Goal: Complete application form

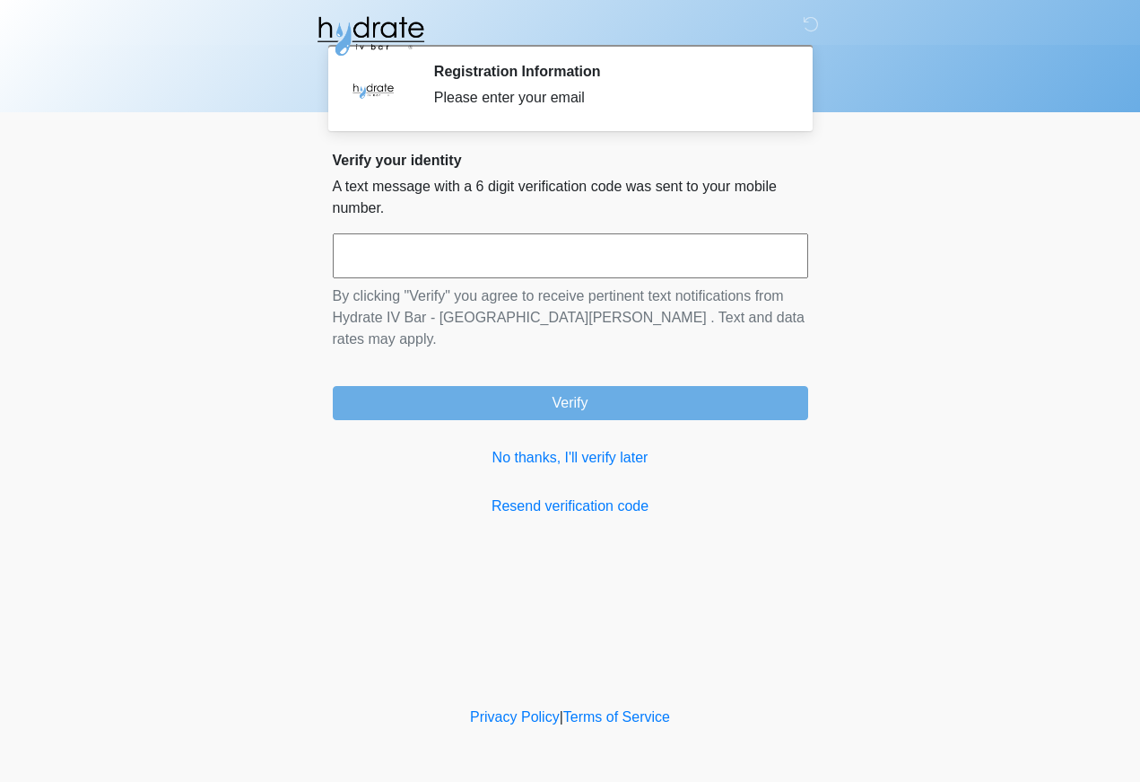
click at [608, 266] on input "text" at bounding box center [571, 255] width 476 height 45
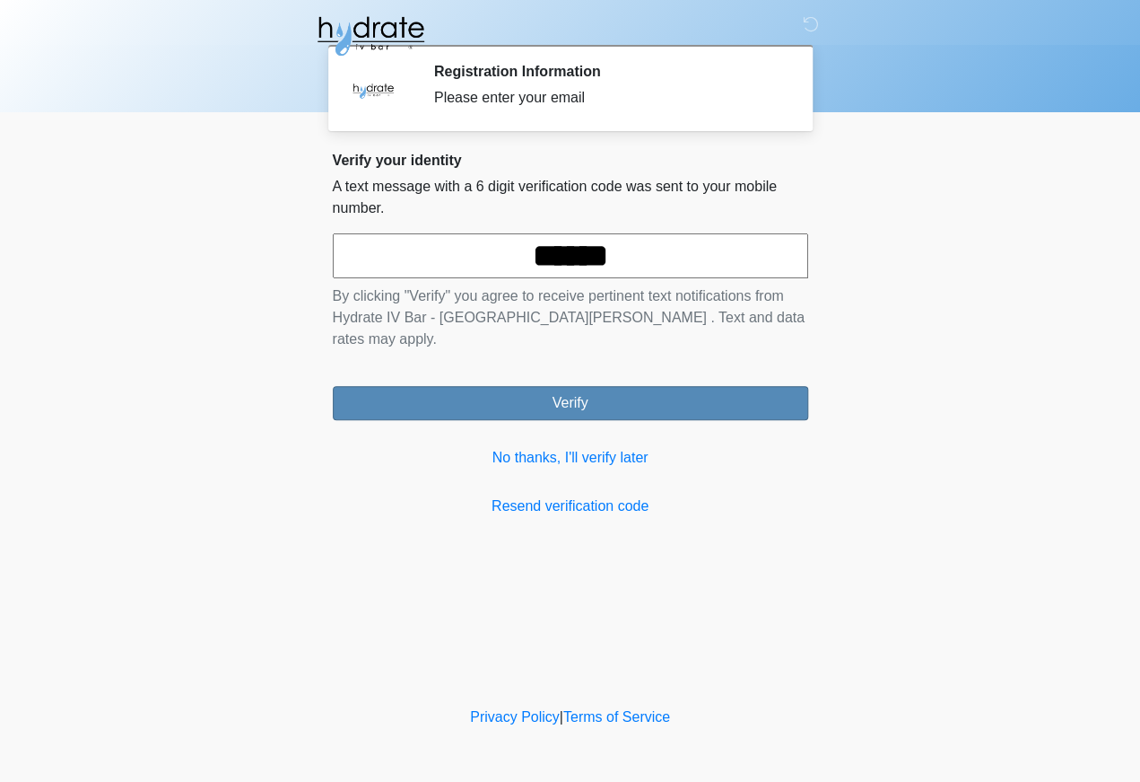
type input "******"
click at [715, 386] on button "Verify" at bounding box center [571, 403] width 476 height 34
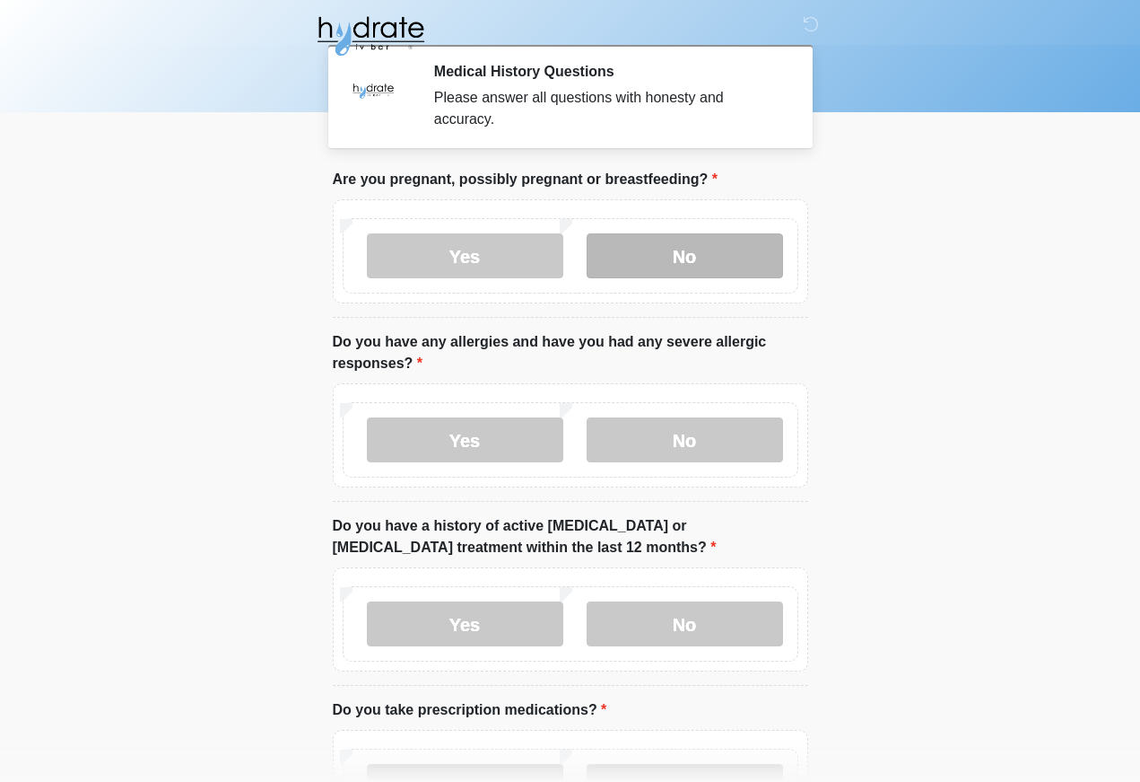
click at [730, 275] on label "No" at bounding box center [685, 255] width 197 height 45
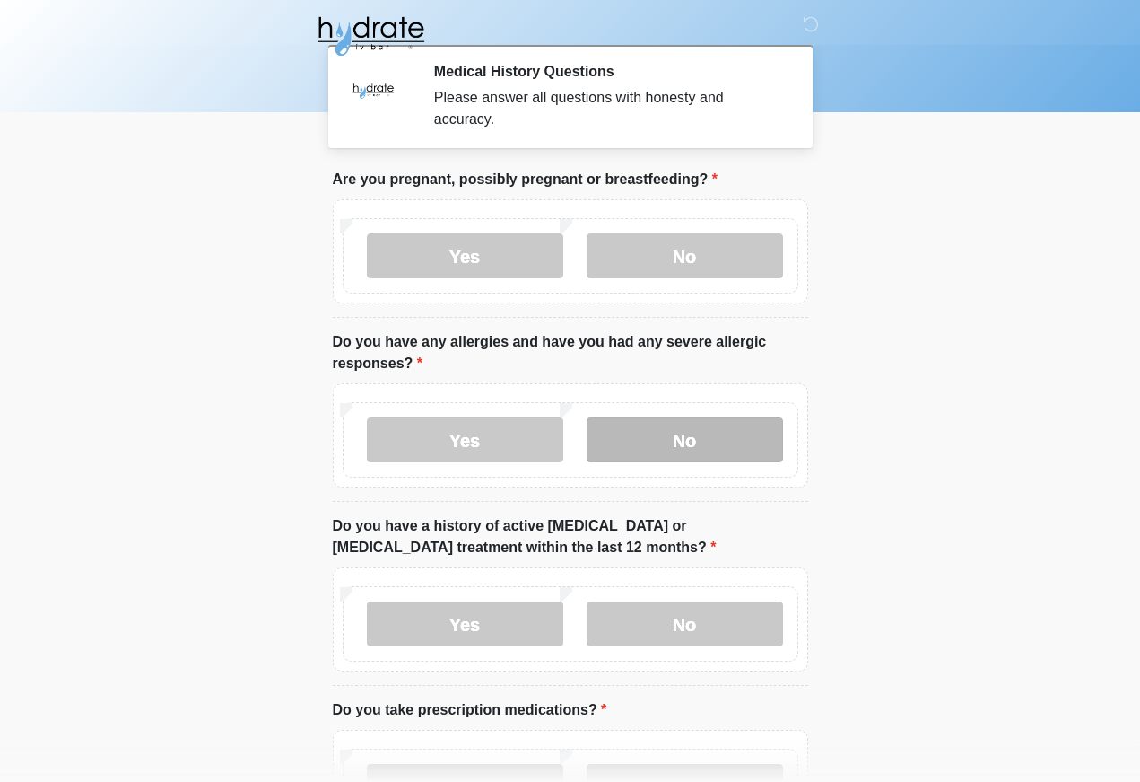
click at [721, 441] on label "No" at bounding box center [685, 439] width 197 height 45
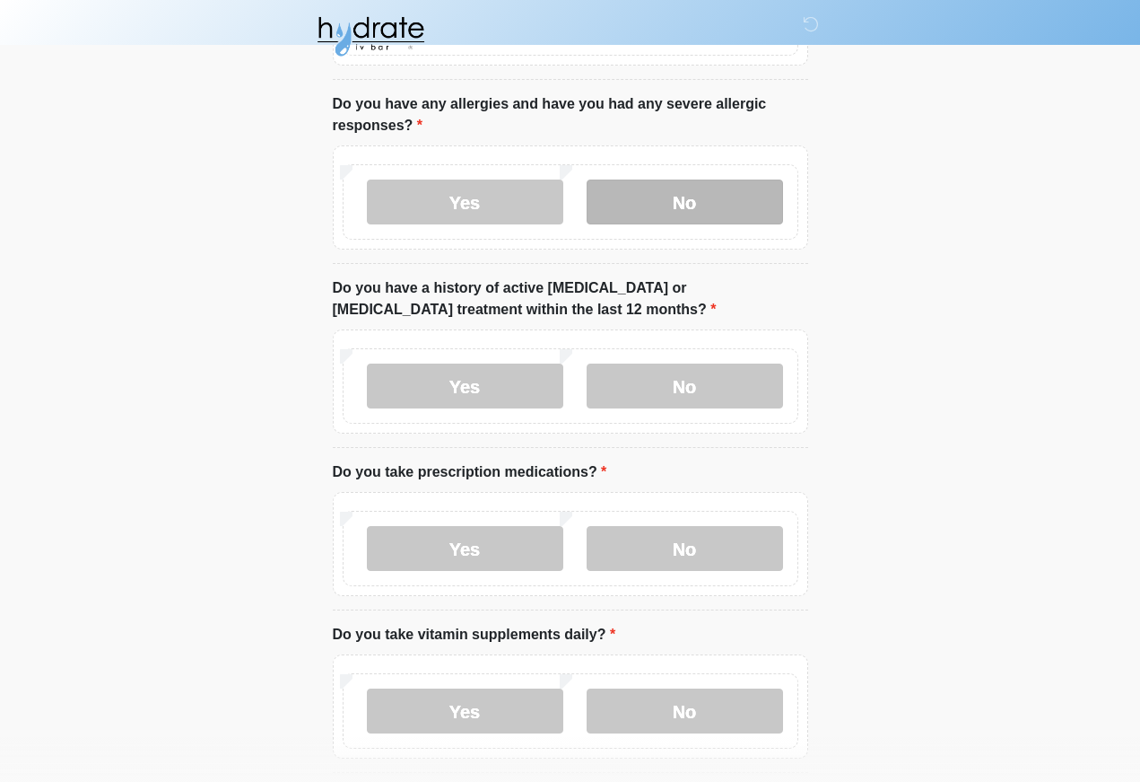
scroll to position [277, 0]
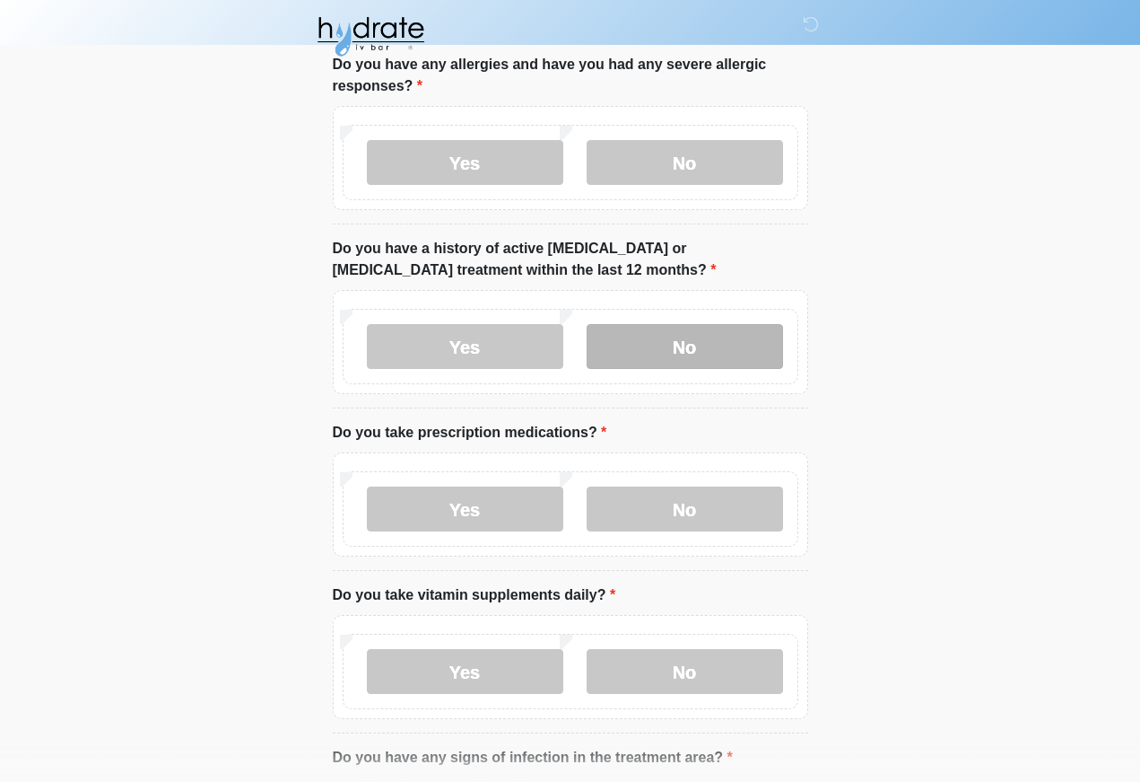
click at [719, 341] on label "No" at bounding box center [685, 346] width 197 height 45
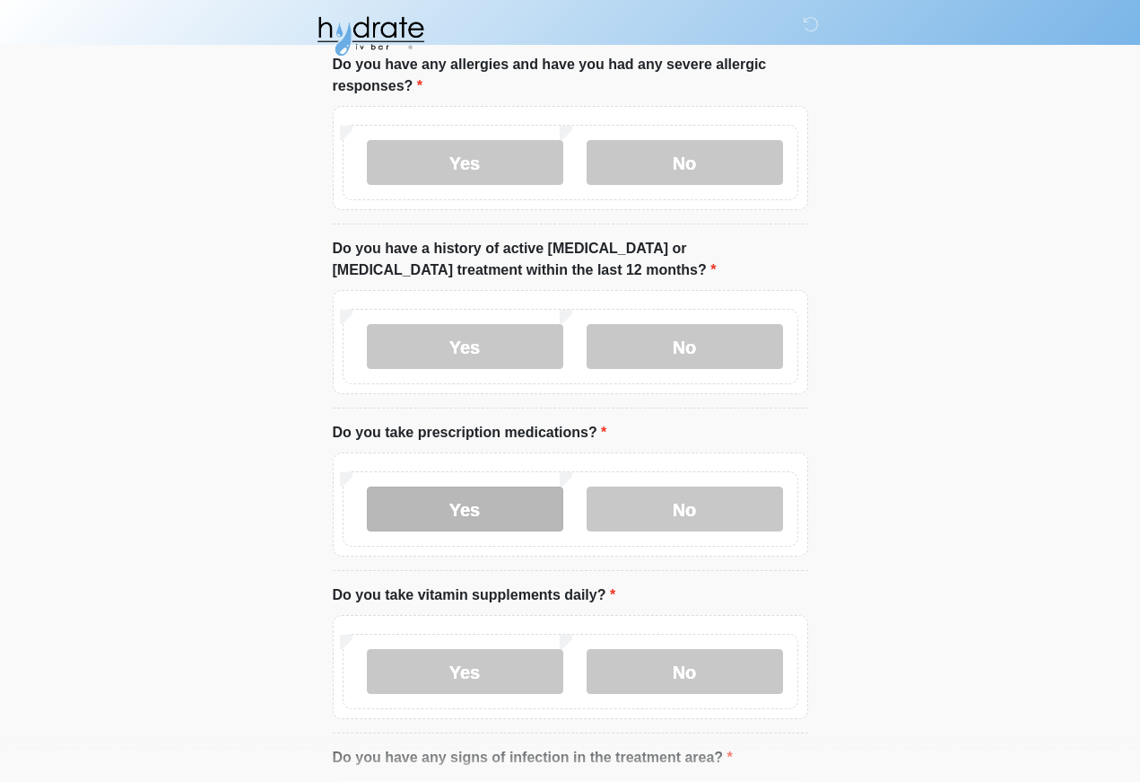
click at [507, 495] on label "Yes" at bounding box center [465, 508] width 197 height 45
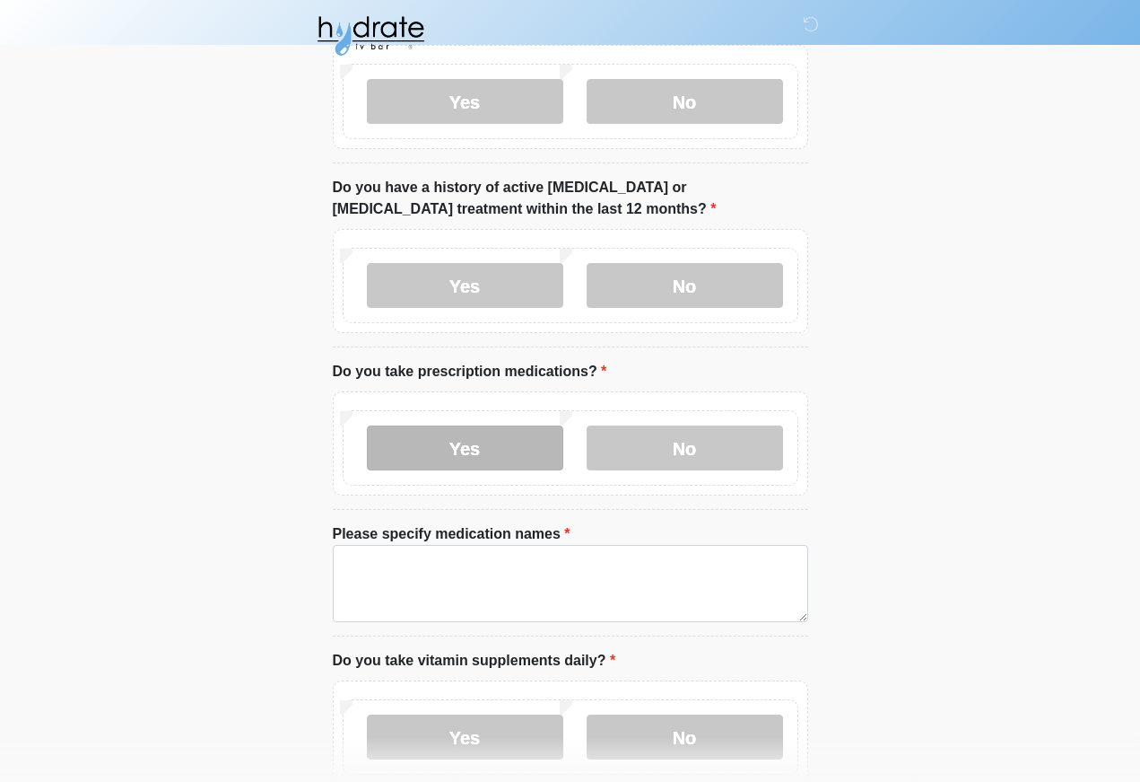
scroll to position [438, 0]
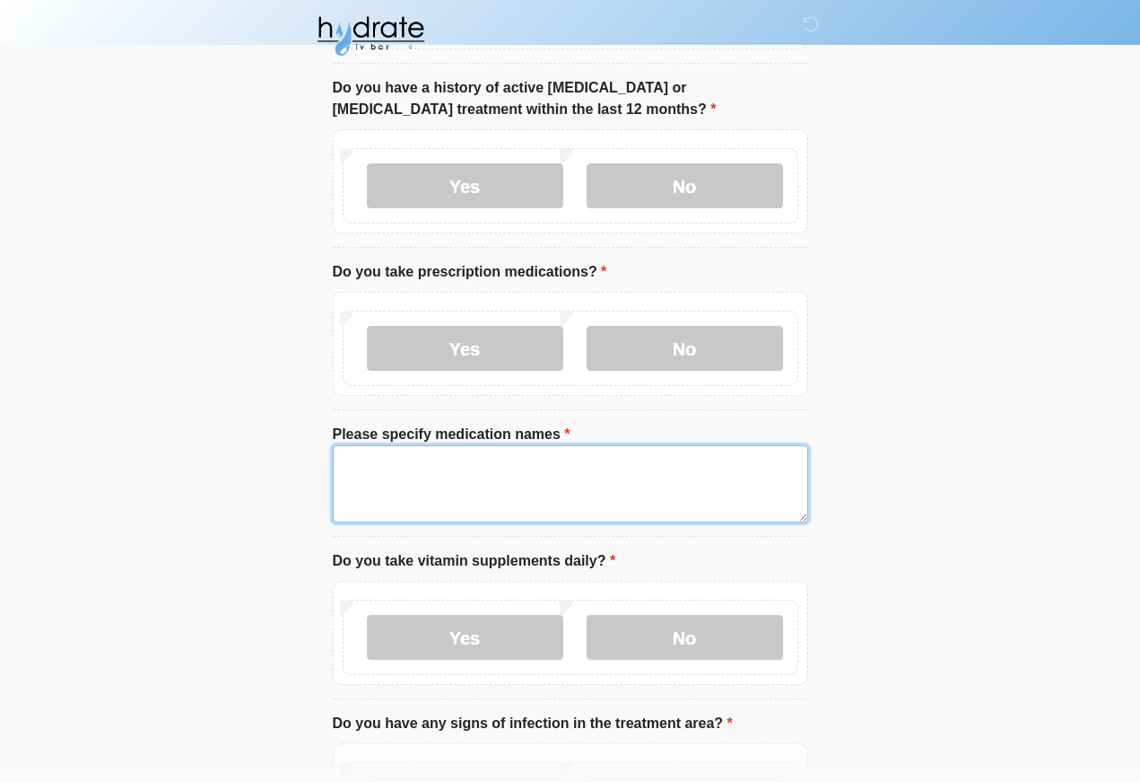
click at [715, 481] on textarea "Please specify medication names" at bounding box center [571, 483] width 476 height 77
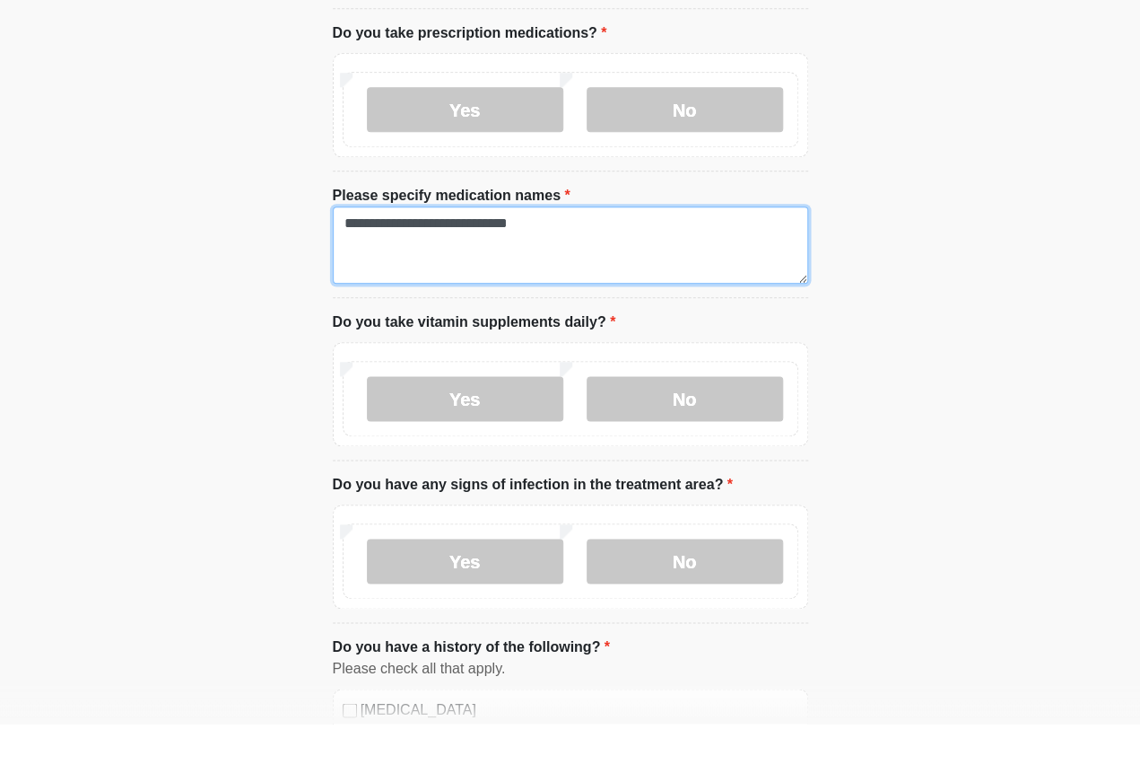
scroll to position [621, 0]
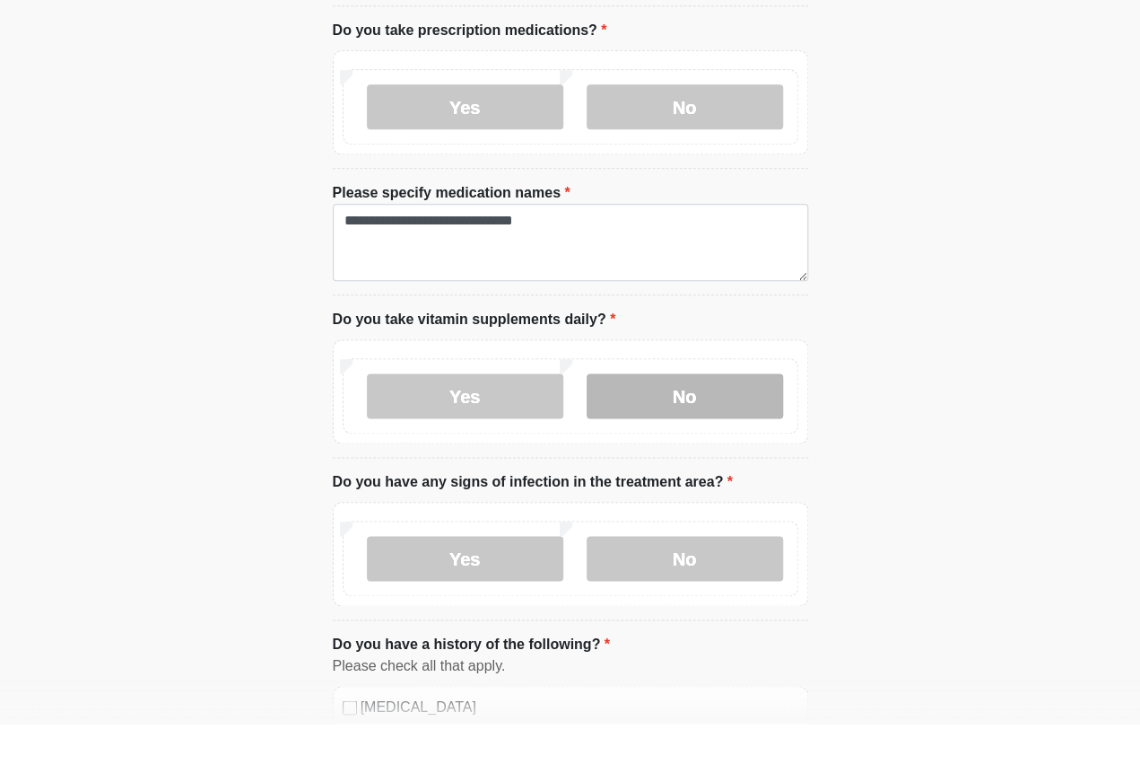
click at [734, 432] on label "No" at bounding box center [685, 454] width 197 height 45
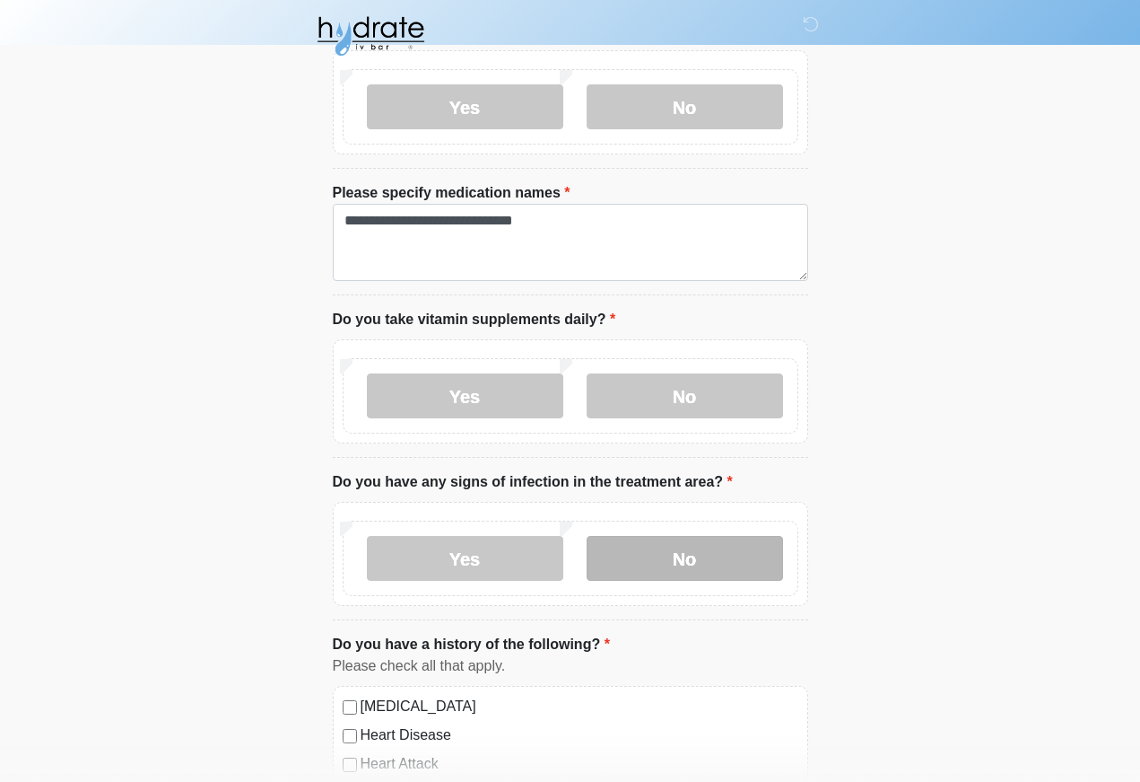
click at [710, 544] on label "No" at bounding box center [685, 558] width 197 height 45
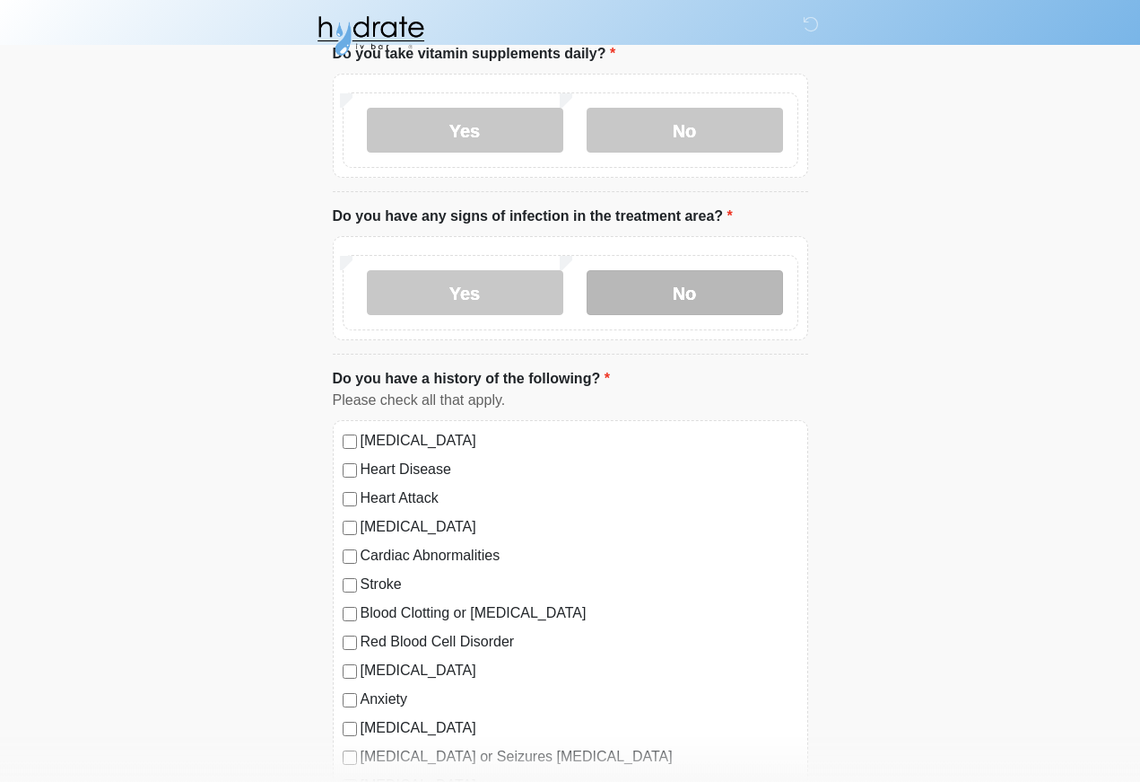
scroll to position [938, 0]
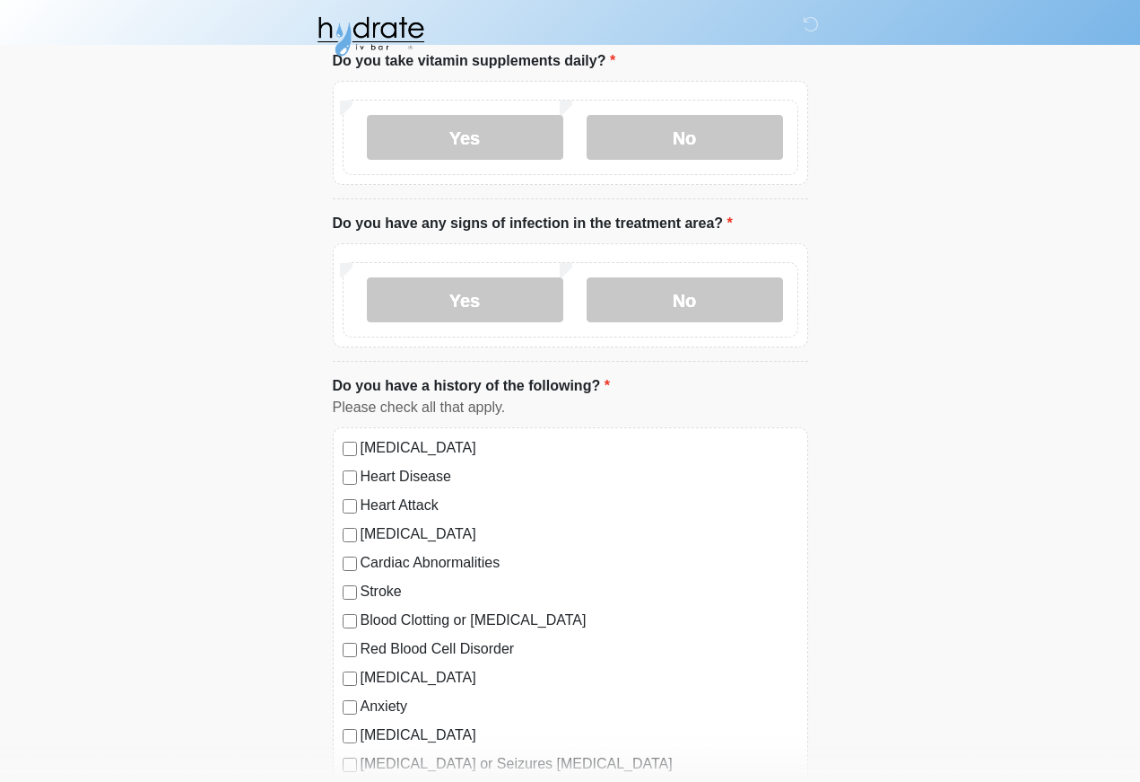
click at [485, 439] on label "[MEDICAL_DATA]" at bounding box center [580, 448] width 438 height 22
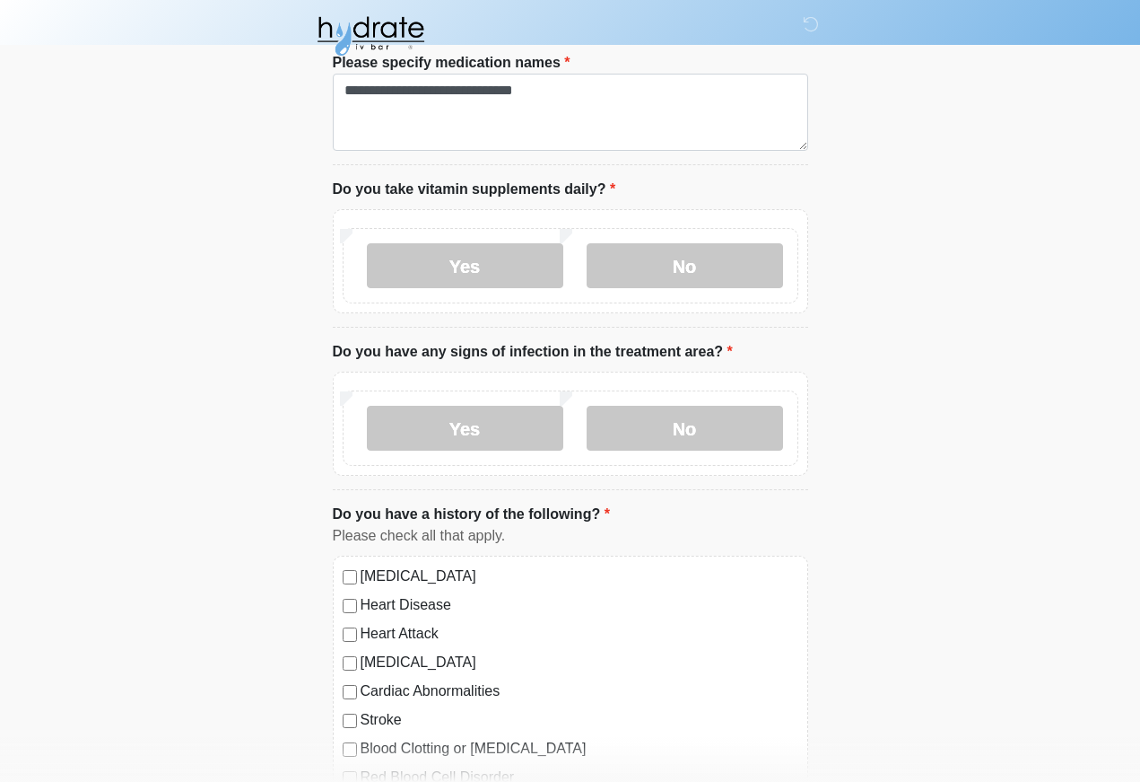
scroll to position [752, 0]
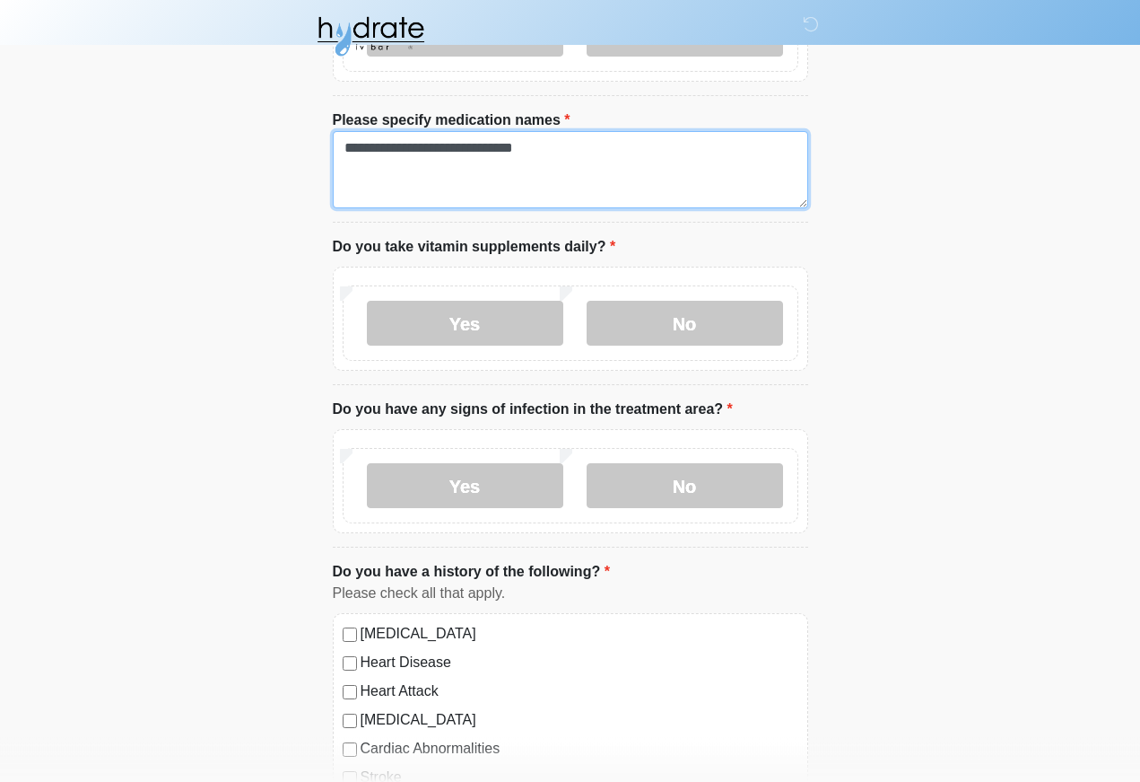
click at [697, 162] on textarea "**********" at bounding box center [571, 169] width 476 height 77
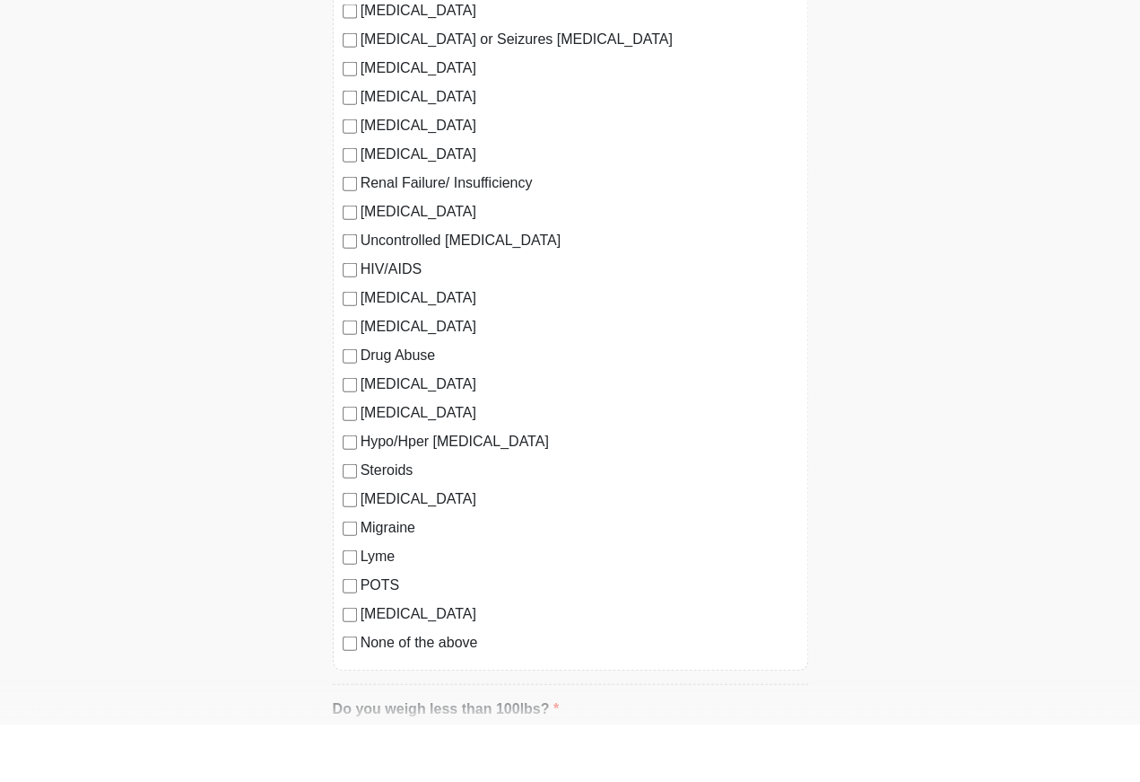
scroll to position [1605, 0]
type textarea "**********"
click at [418, 372] on label "[MEDICAL_DATA]" at bounding box center [580, 383] width 438 height 22
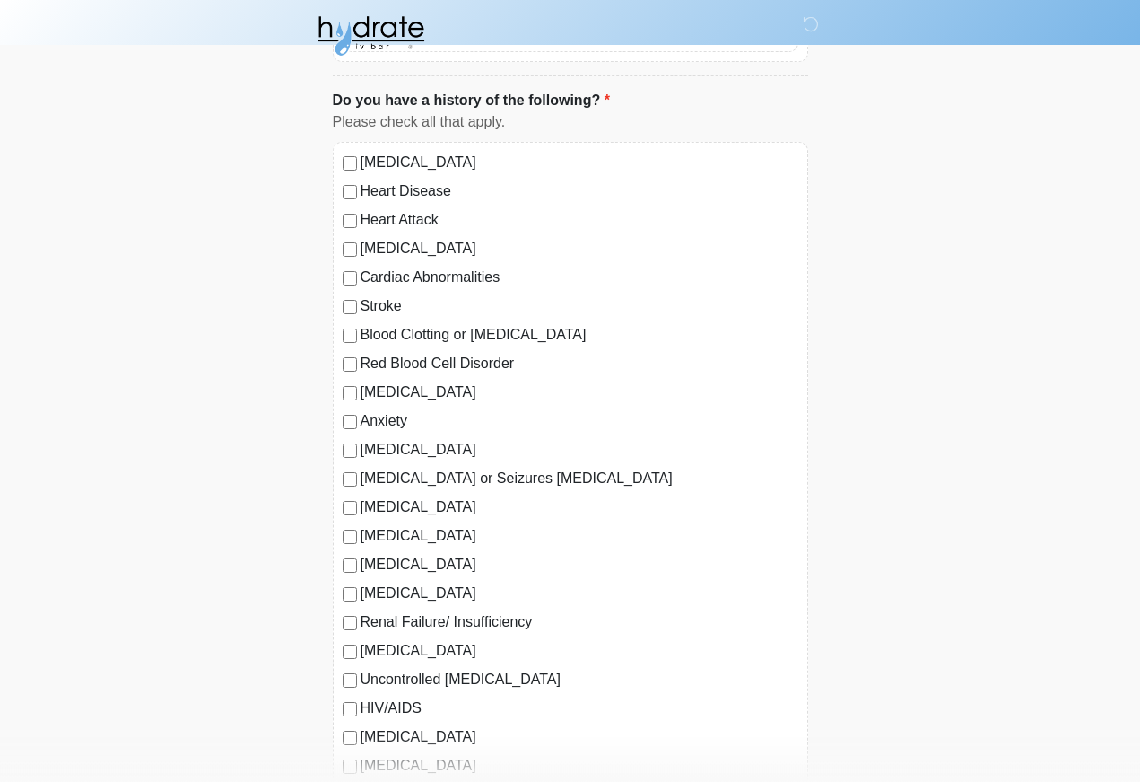
scroll to position [1224, 0]
click at [378, 411] on label "Anxiety" at bounding box center [580, 420] width 438 height 22
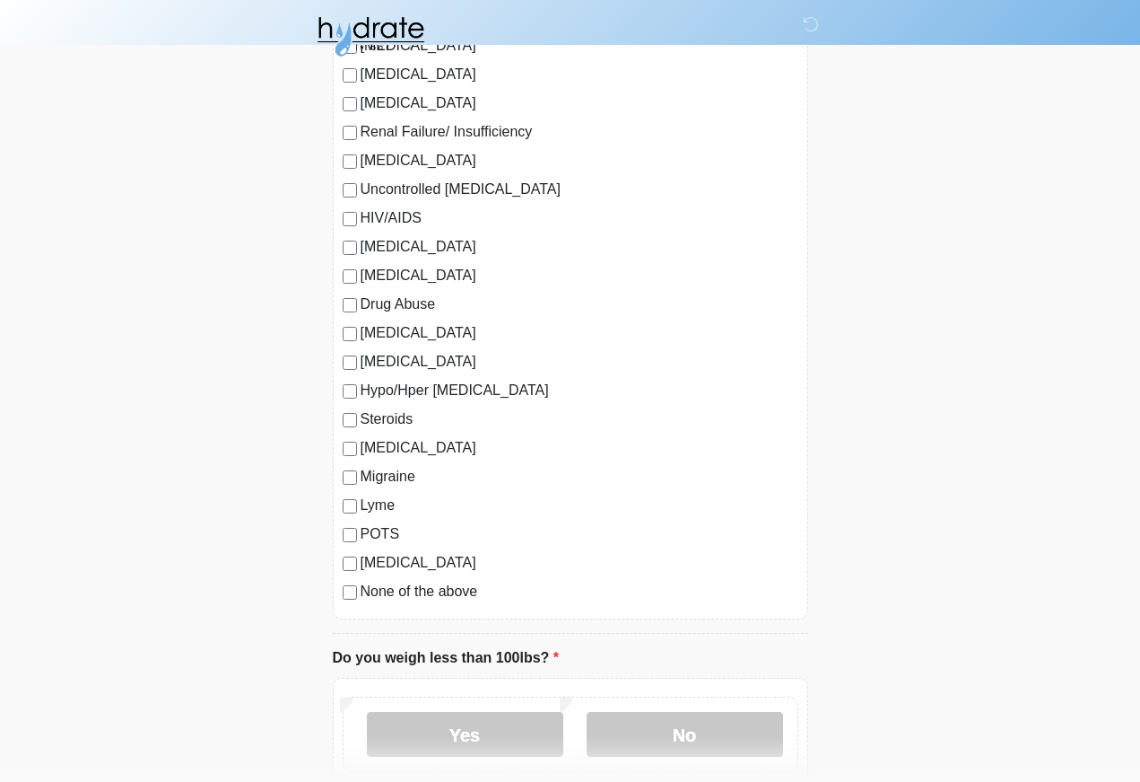
scroll to position [1714, 0]
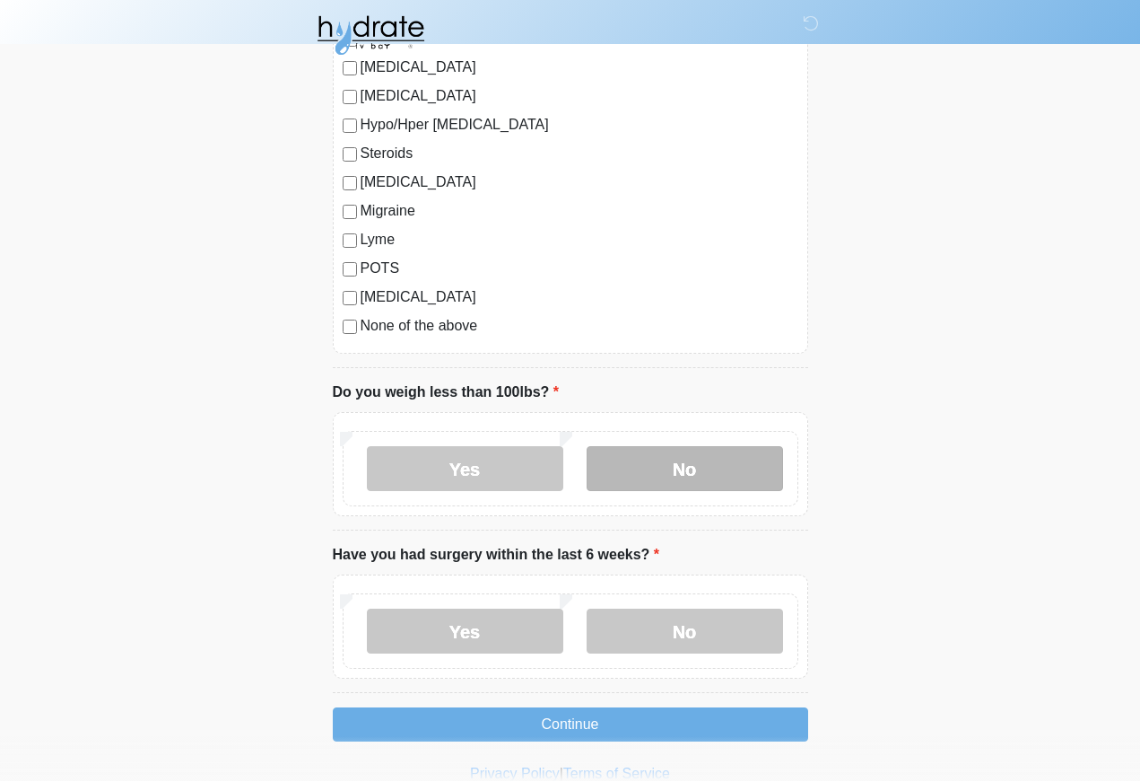
click at [750, 477] on label "No" at bounding box center [685, 469] width 197 height 45
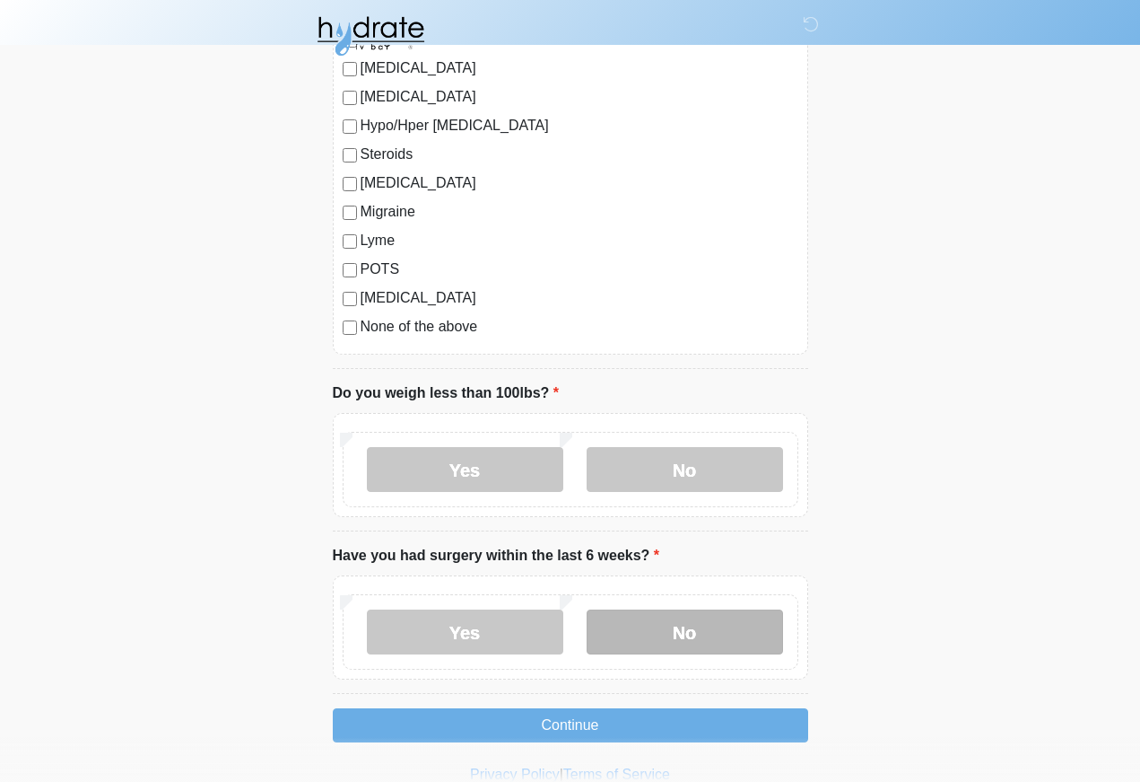
click at [714, 629] on label "No" at bounding box center [685, 631] width 197 height 45
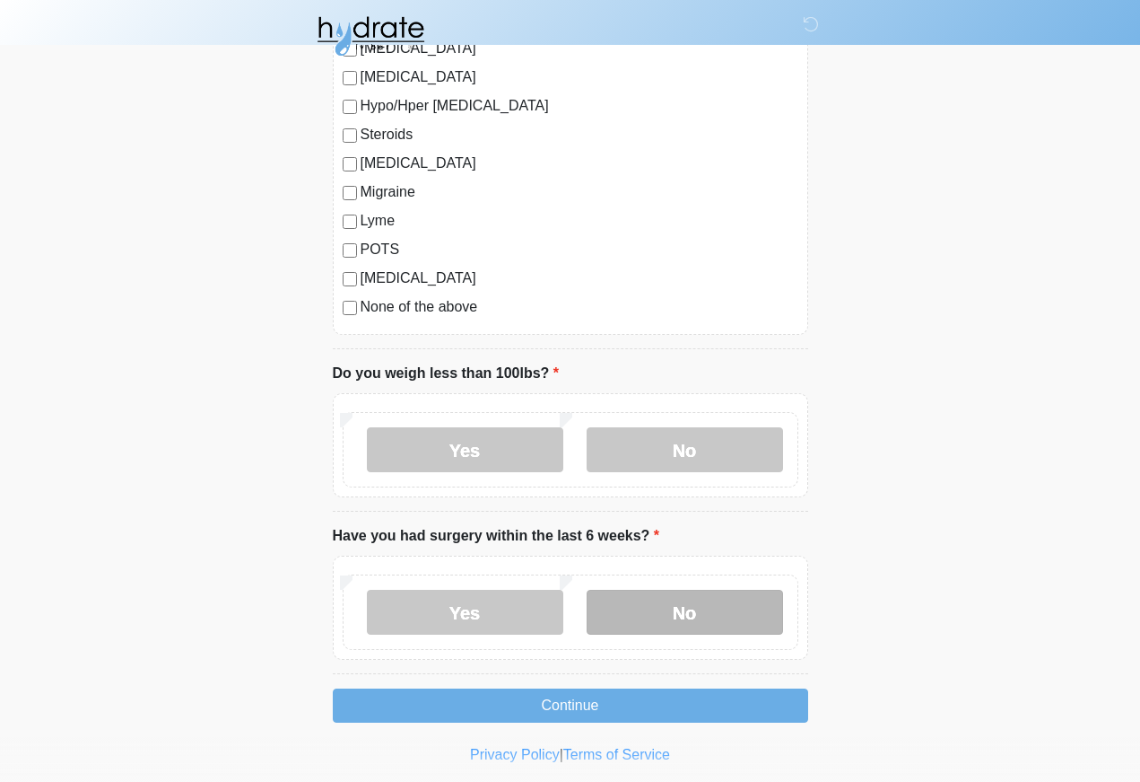
scroll to position [1997, 0]
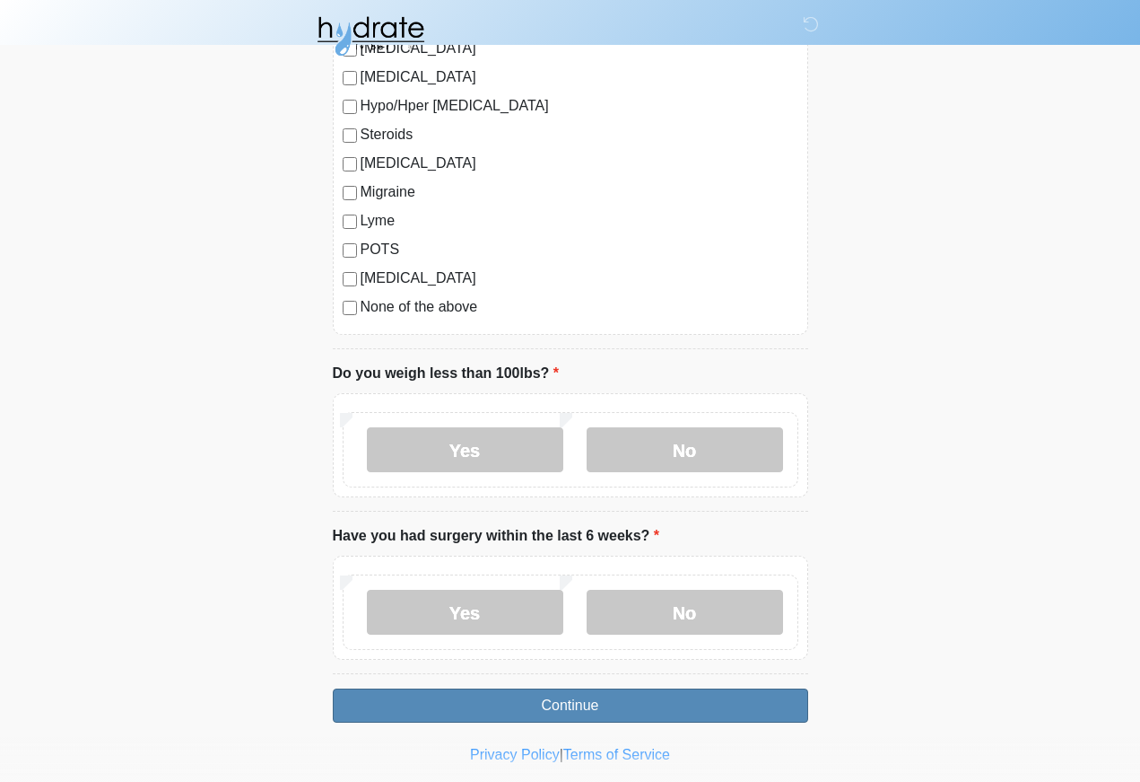
click at [734, 707] on button "Continue" at bounding box center [571, 705] width 476 height 34
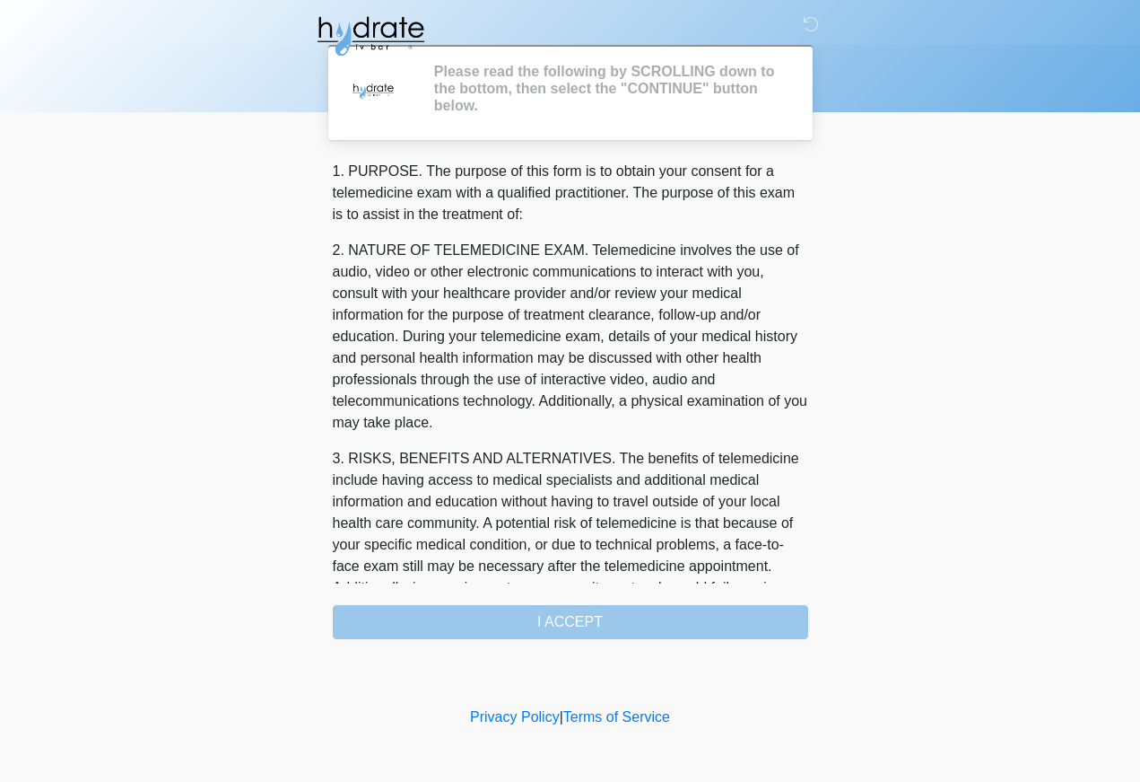
scroll to position [0, 0]
click at [744, 608] on div "1. PURPOSE. The purpose of this form is to obtain your consent for a telemedici…" at bounding box center [571, 400] width 476 height 478
click at [562, 614] on div "1. PURPOSE. The purpose of this form is to obtain your consent for a telemedici…" at bounding box center [571, 400] width 476 height 478
click at [607, 628] on div "1. PURPOSE. The purpose of this form is to obtain your consent for a telemedici…" at bounding box center [571, 400] width 476 height 478
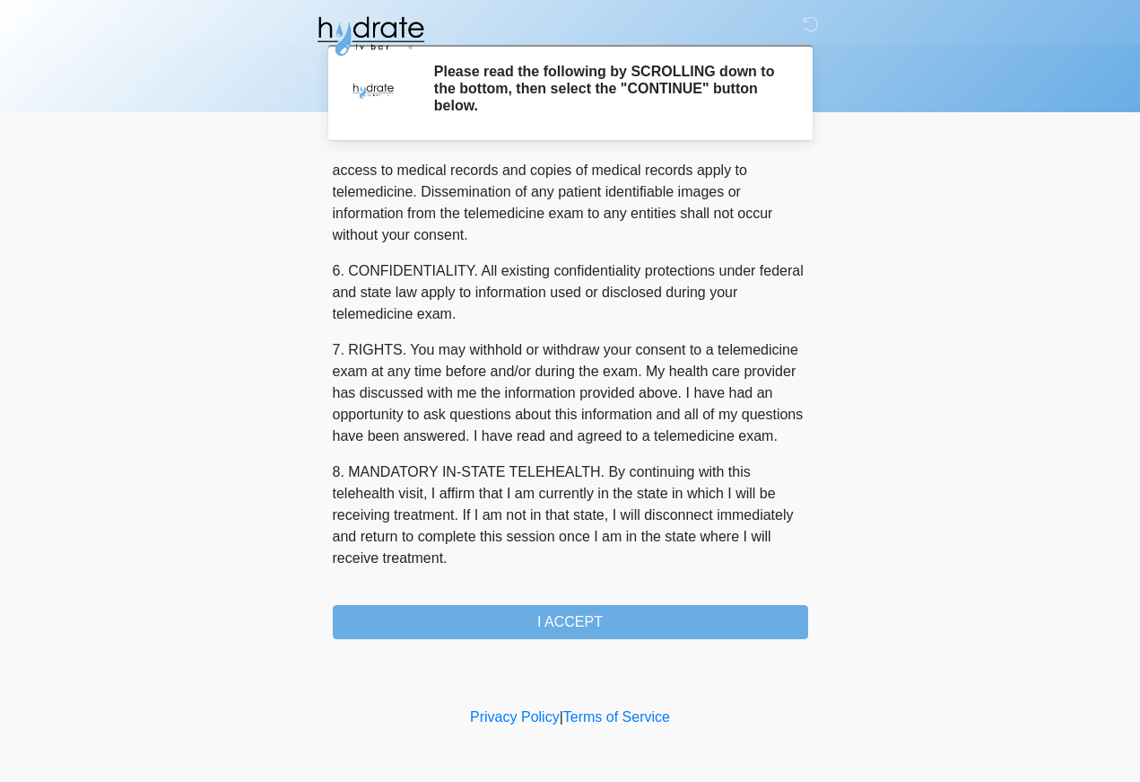
scroll to position [640, 0]
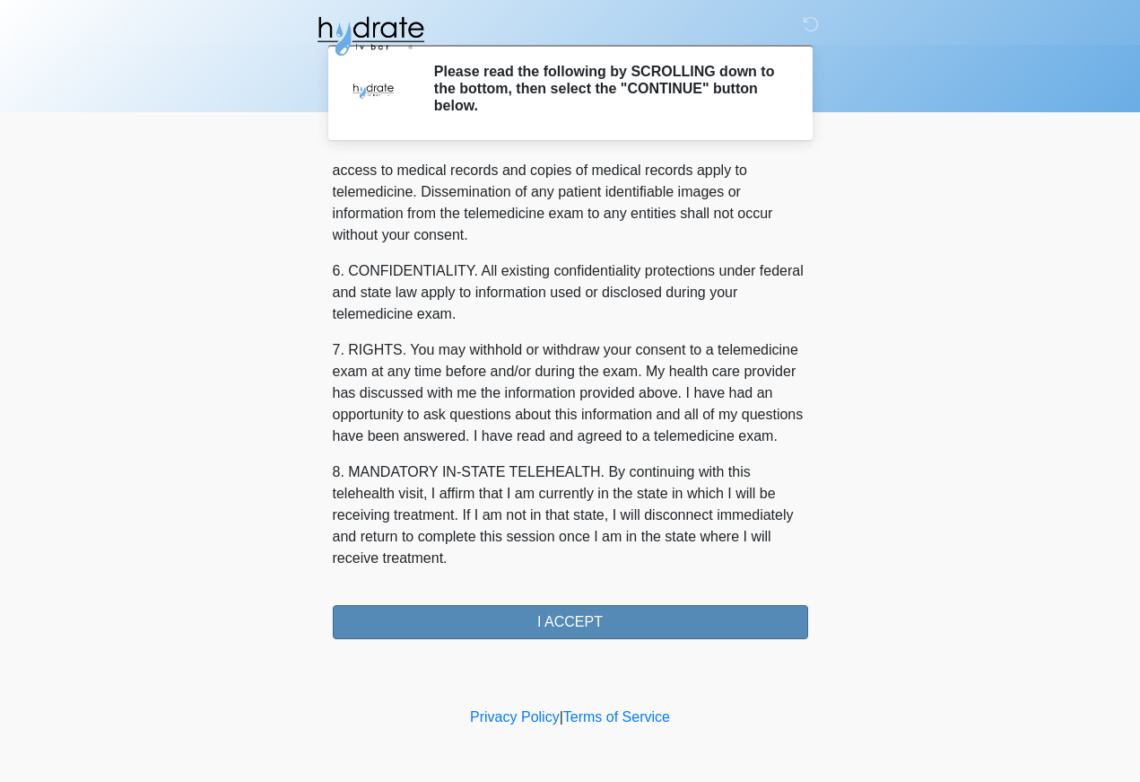
click at [660, 624] on button "I ACCEPT" at bounding box center [571, 622] width 476 height 34
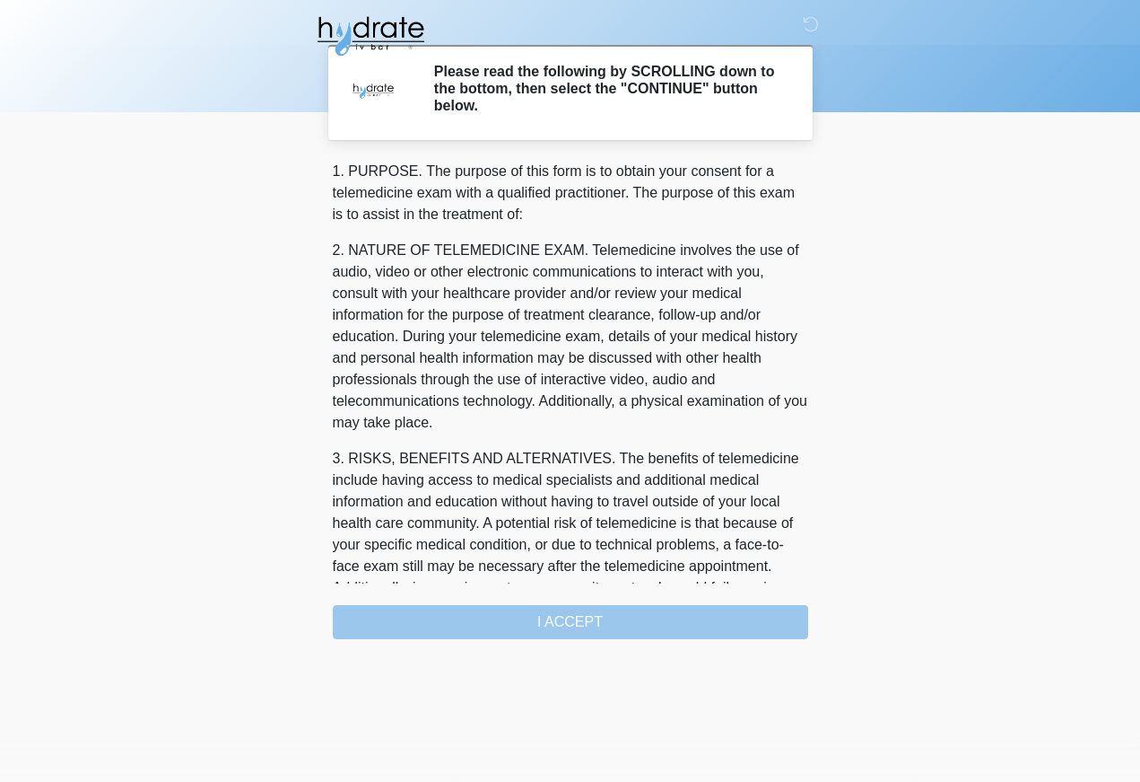
click at [681, 616] on div "‎ ‎ ‎ Please read the following by SCROLLING down to the bottom, then select th…" at bounding box center [571, 406] width 538 height 777
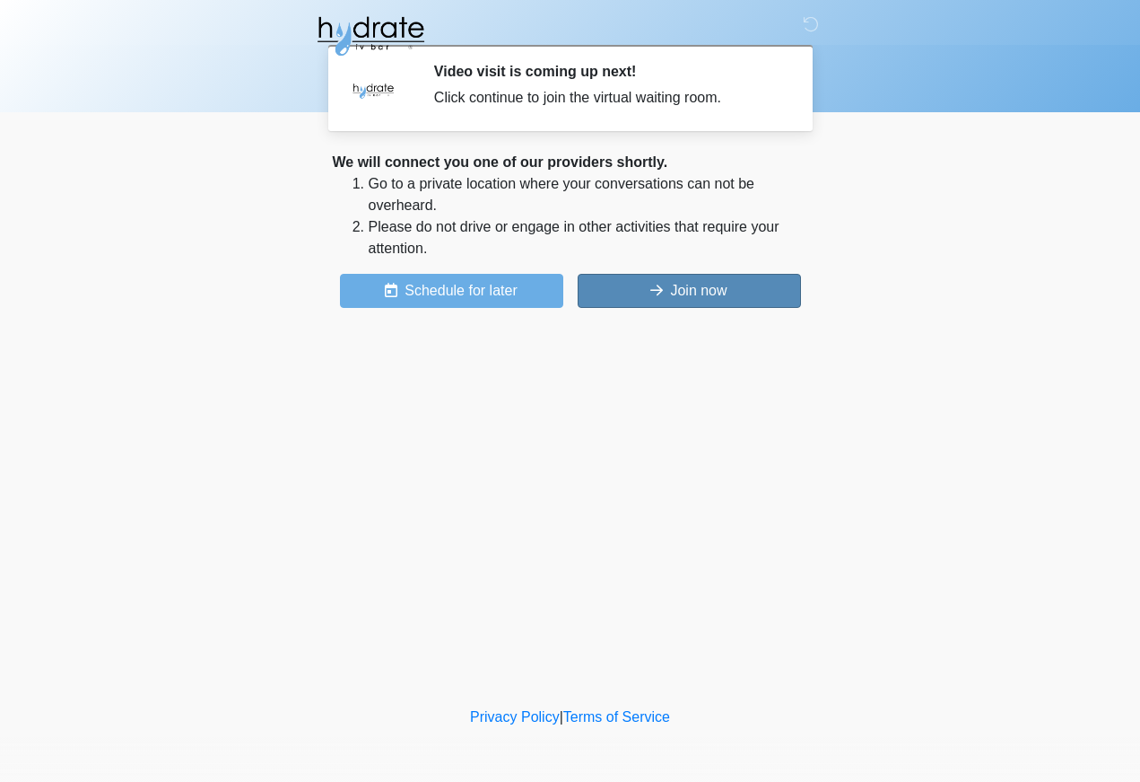
click at [733, 288] on button "Join now" at bounding box center [689, 291] width 223 height 34
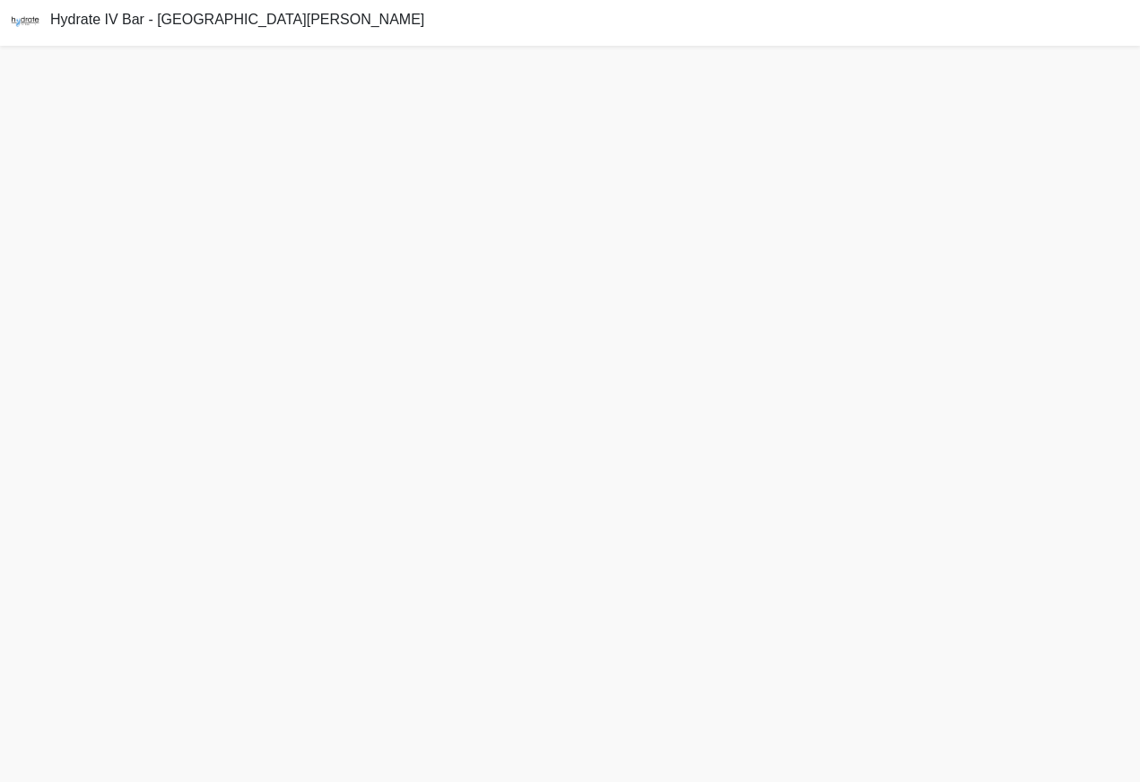
scroll to position [37, 0]
